Goal: Task Accomplishment & Management: Manage account settings

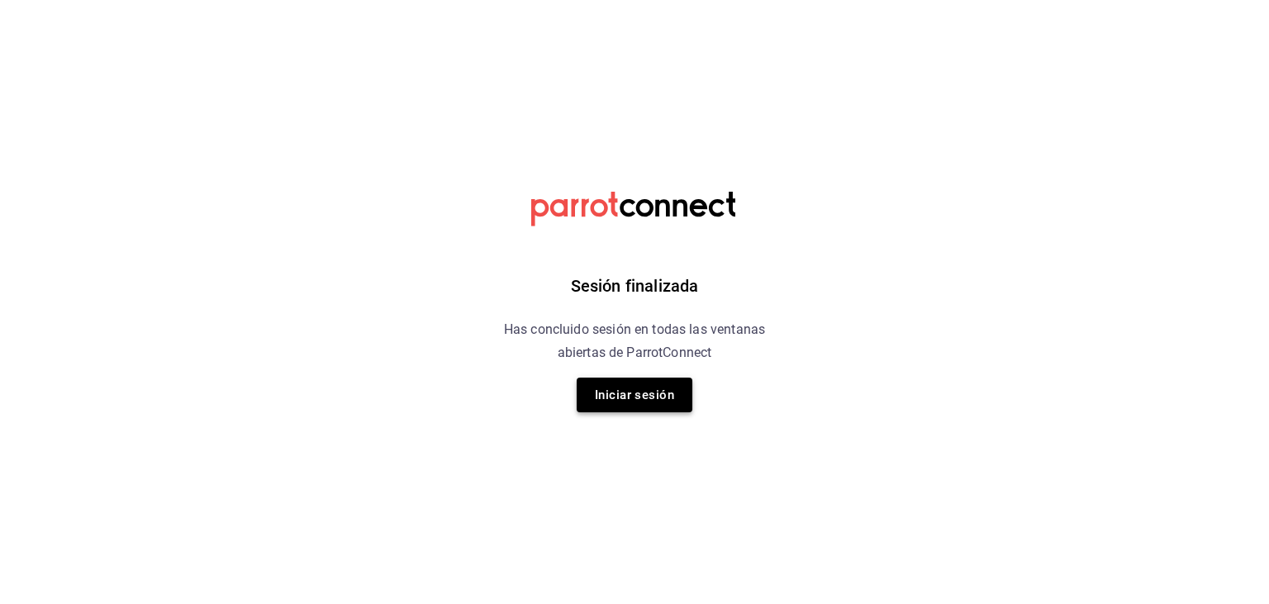
click at [633, 392] on button "Iniciar sesión" at bounding box center [635, 395] width 116 height 35
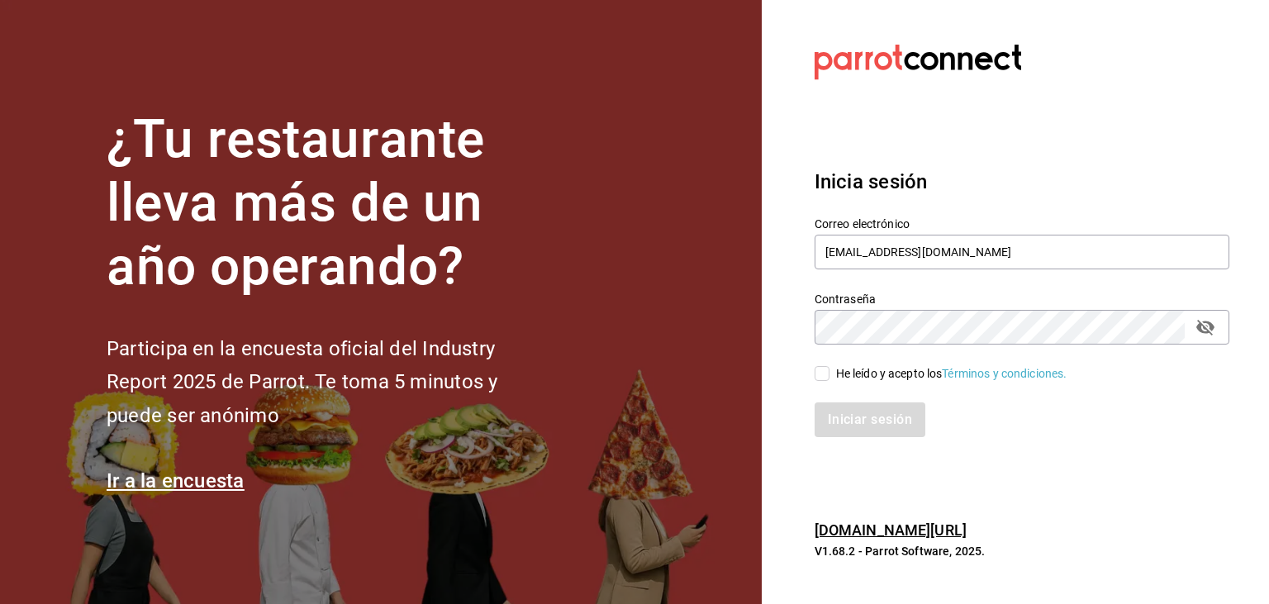
click at [824, 378] on input "He leído y acepto los Términos y condiciones." at bounding box center [822, 373] width 15 height 15
checkbox input "true"
click at [860, 427] on button "Iniciar sesión" at bounding box center [871, 419] width 112 height 35
